Goal: Task Accomplishment & Management: Manage account settings

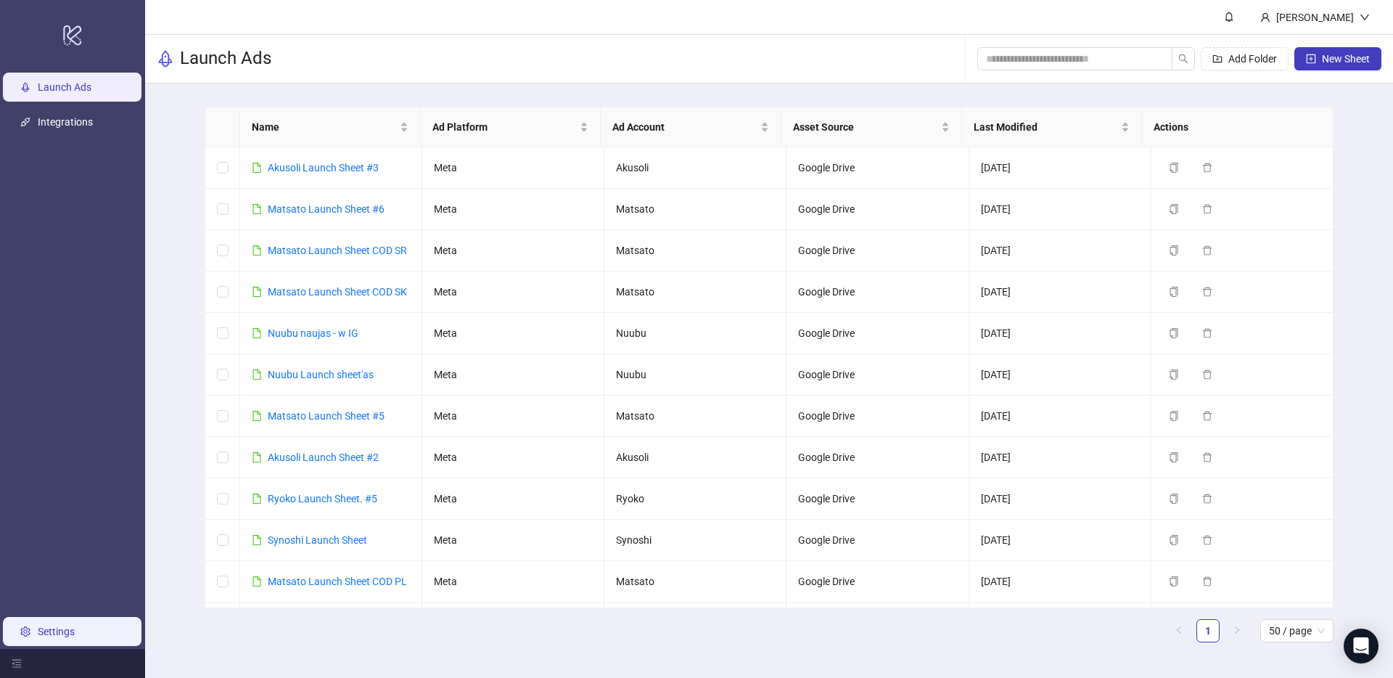
click at [66, 637] on link "Settings" at bounding box center [56, 631] width 37 height 12
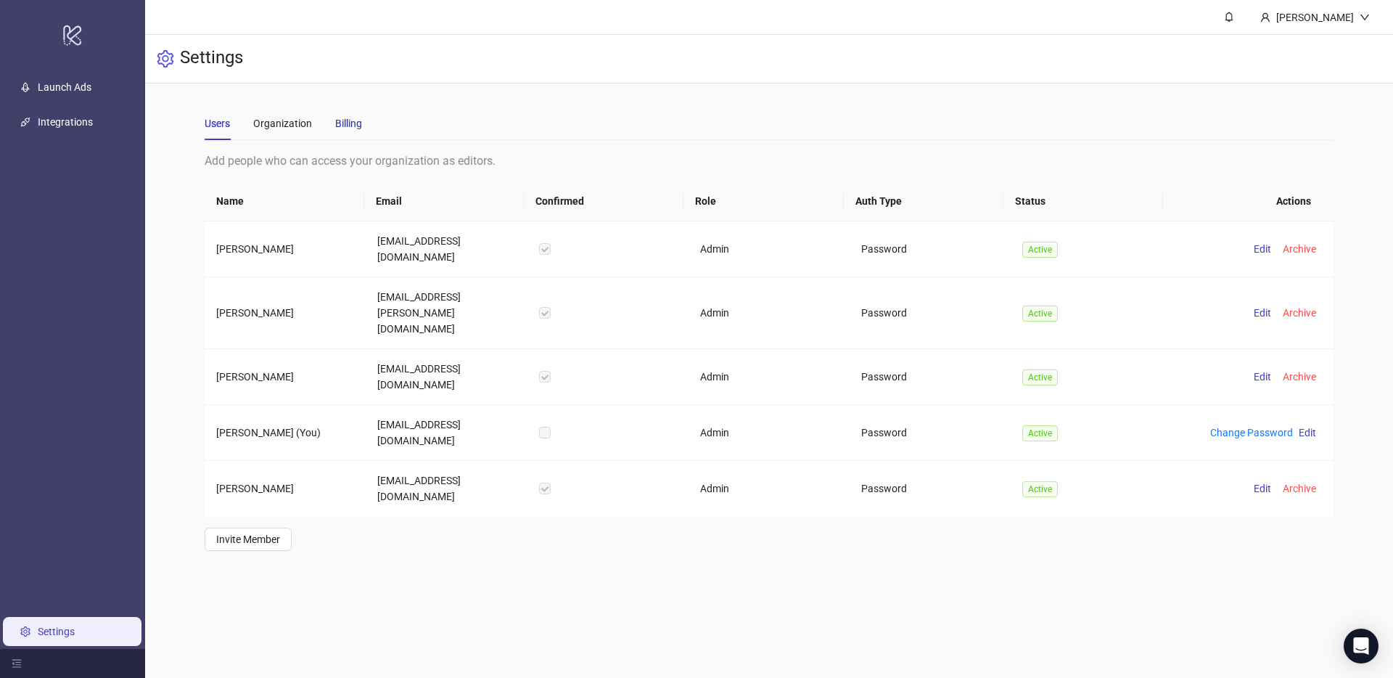
click at [347, 121] on div "Billing" at bounding box center [348, 123] width 27 height 16
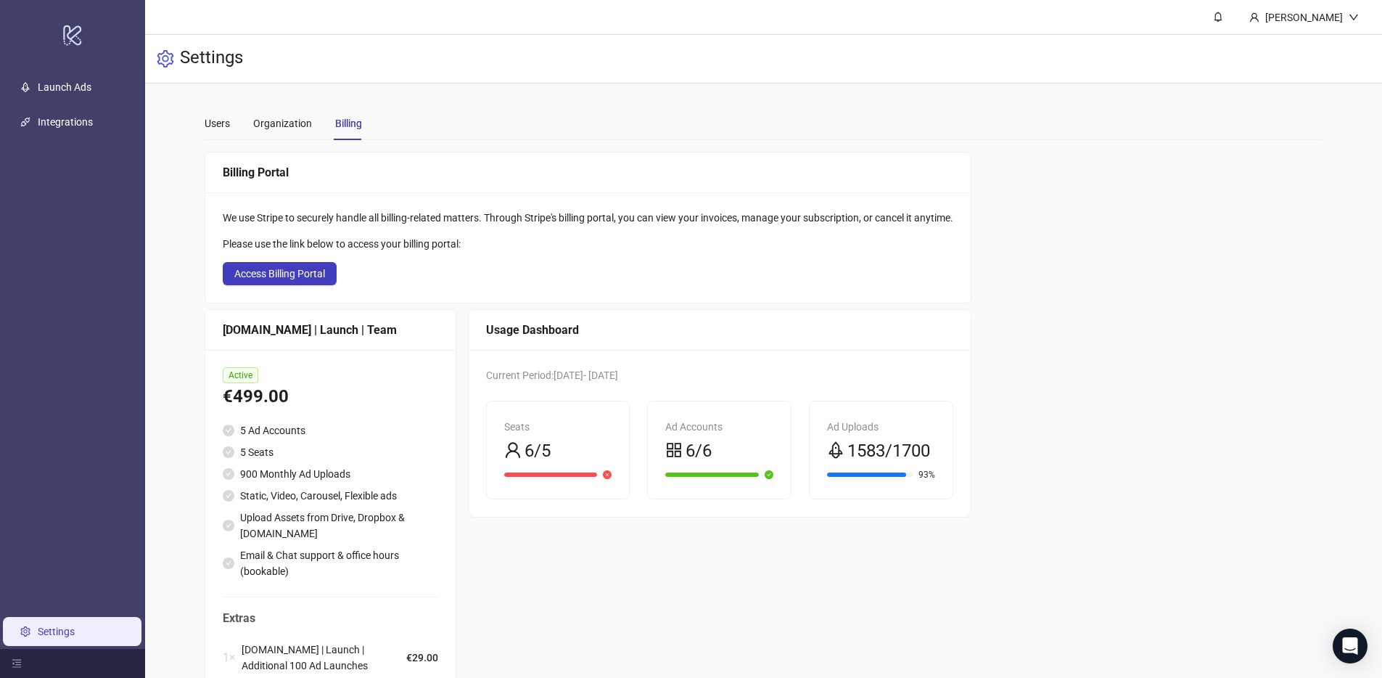
click at [1115, 307] on div "Billing Portal We use Stripe to securely handle all billing-related matters. Th…" at bounding box center [764, 455] width 1119 height 606
click at [1122, 305] on div "Billing Portal We use Stripe to securely handle all billing-related matters. Th…" at bounding box center [764, 455] width 1119 height 606
